Goal: Task Accomplishment & Management: Complete application form

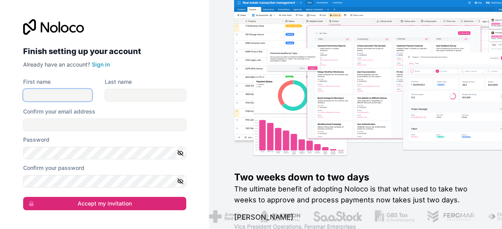
click at [80, 96] on input "First name" at bounding box center [57, 95] width 69 height 13
type input "mahad"
click at [123, 96] on input "Last name" at bounding box center [146, 95] width 82 height 13
type input "ali"
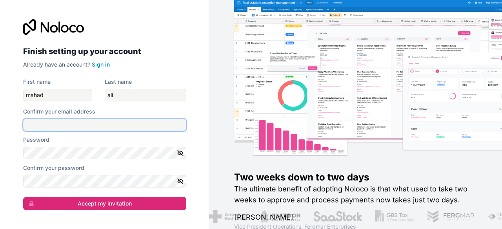
click at [107, 126] on input "Confirm your email address" at bounding box center [104, 125] width 163 height 13
type input "[EMAIL_ADDRESS][DOMAIN_NAME]"
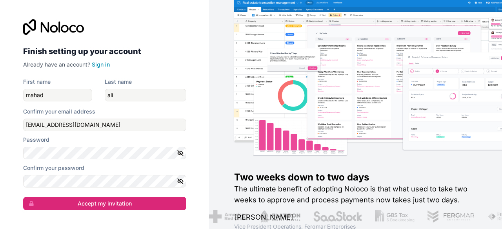
click at [182, 156] on icon "button" at bounding box center [180, 153] width 7 height 7
drag, startPoint x: 41, startPoint y: 29, endPoint x: 89, endPoint y: 33, distance: 48.8
click at [89, 33] on div at bounding box center [104, 27] width 163 height 16
drag, startPoint x: 87, startPoint y: 27, endPoint x: 45, endPoint y: 26, distance: 41.6
click at [38, 22] on div at bounding box center [104, 27] width 163 height 16
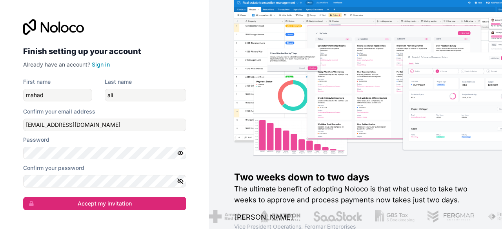
click at [183, 183] on icon "button" at bounding box center [180, 181] width 7 height 7
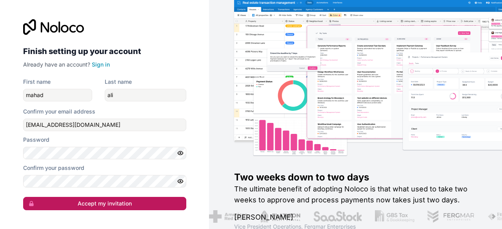
click at [148, 205] on button "Accept my invitation" at bounding box center [104, 203] width 163 height 13
click at [142, 205] on button "Accept my invitation" at bounding box center [104, 203] width 163 height 13
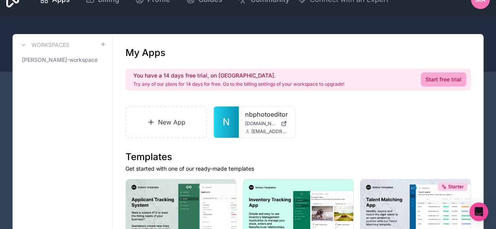
scroll to position [5, 0]
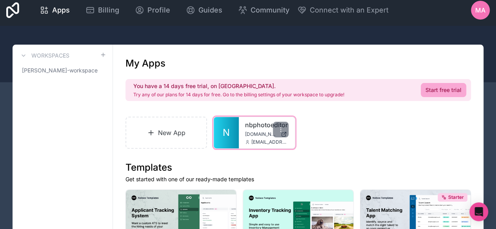
click at [260, 142] on span "[EMAIL_ADDRESS][DOMAIN_NAME]" at bounding box center [269, 142] width 37 height 6
click at [277, 129] on div at bounding box center [281, 130] width 16 height 16
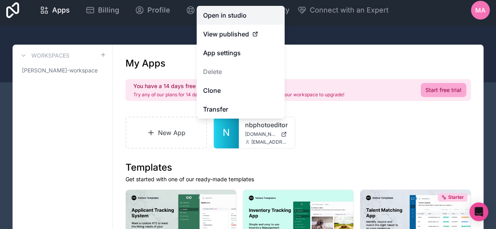
click at [248, 10] on link "Open in studio" at bounding box center [241, 15] width 88 height 19
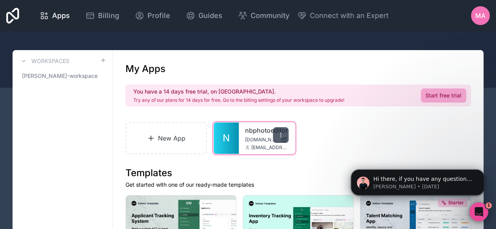
click at [280, 140] on div at bounding box center [281, 135] width 16 height 16
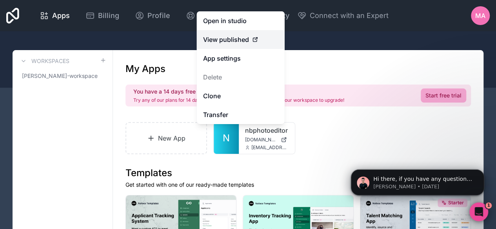
click at [235, 40] on span "View published" at bounding box center [226, 39] width 46 height 9
click at [261, 40] on div "View published" at bounding box center [240, 39] width 75 height 9
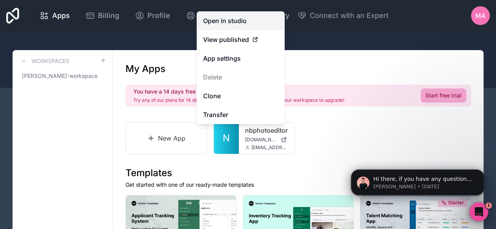
click at [249, 23] on link "Open in studio" at bounding box center [241, 20] width 88 height 19
